Goal: Find specific page/section: Find specific page/section

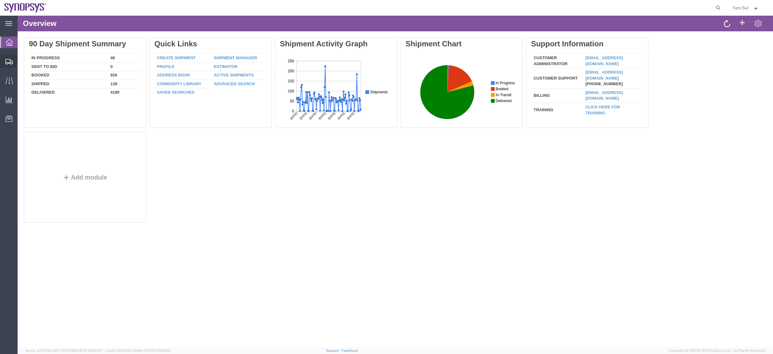
click at [0, 0] on span "Shipment Manager" at bounding box center [0, 0] width 0 height 0
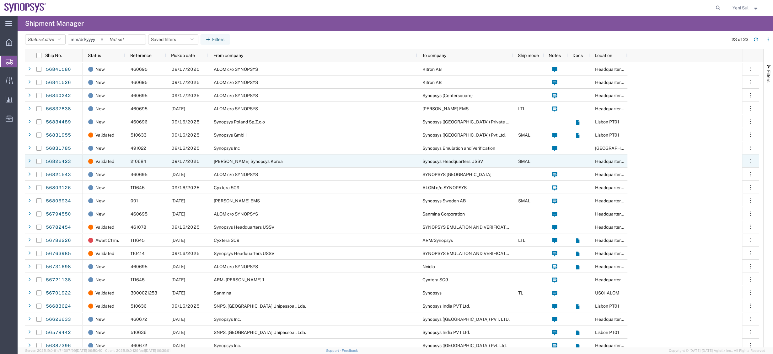
click at [242, 163] on span "[PERSON_NAME] Synopsys Korea" at bounding box center [248, 161] width 69 height 5
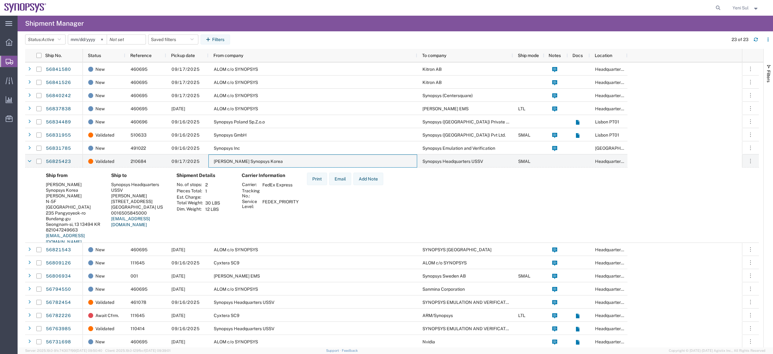
click at [370, 146] on div "Synopsys Inc" at bounding box center [312, 147] width 209 height 13
